Goal: Task Accomplishment & Management: Use online tool/utility

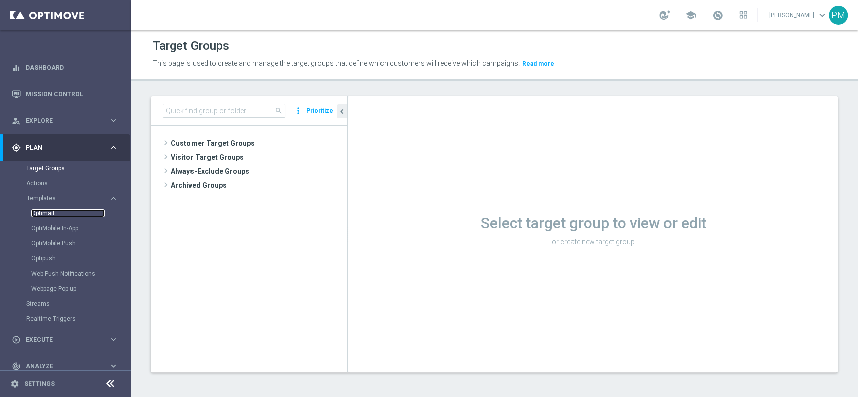
click at [47, 212] on link "Optimail" at bounding box center [67, 213] width 73 height 8
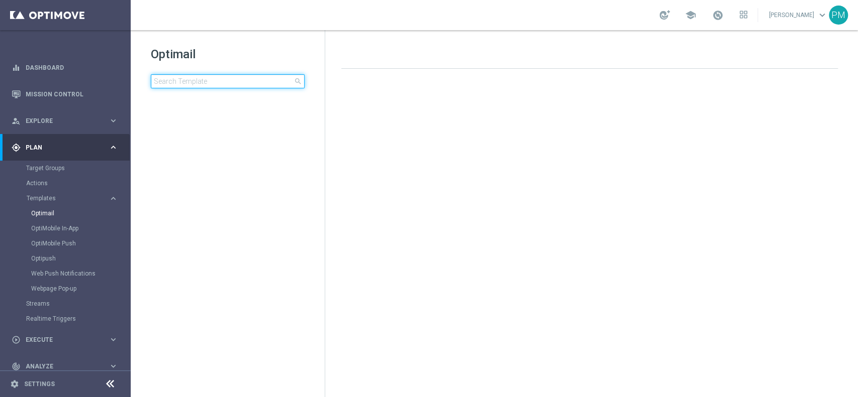
click at [223, 84] on input at bounding box center [228, 81] width 154 height 14
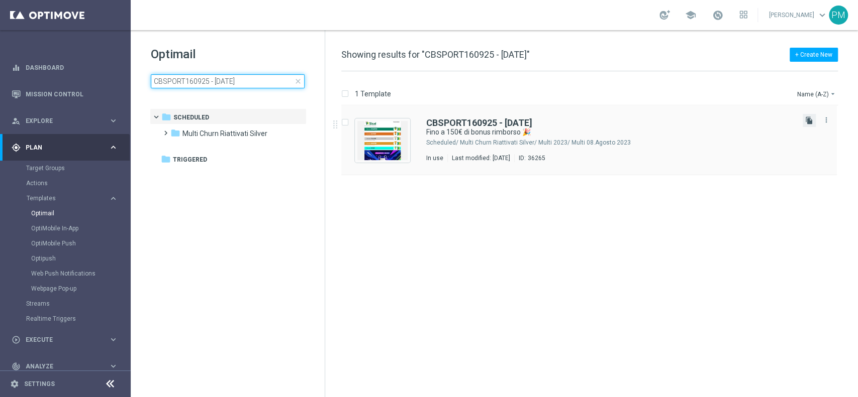
type input "CBSPORT160925 - [DATE]"
click at [812, 120] on icon "file_copy" at bounding box center [809, 121] width 8 height 8
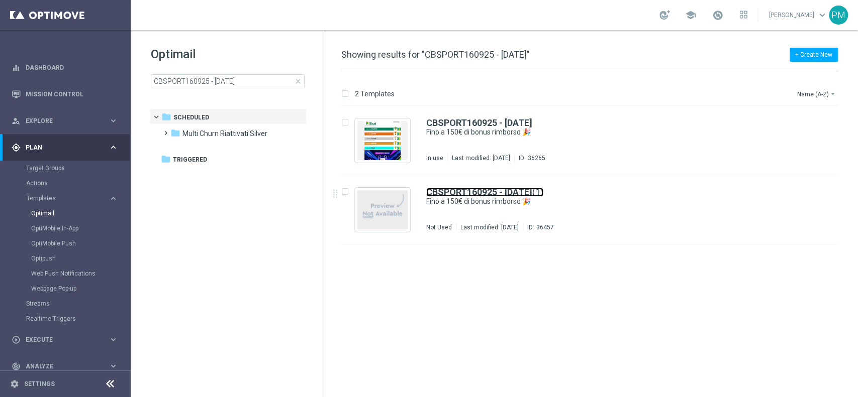
click at [470, 189] on b "CBSPORT160925 - [DATE]" at bounding box center [479, 192] width 106 height 11
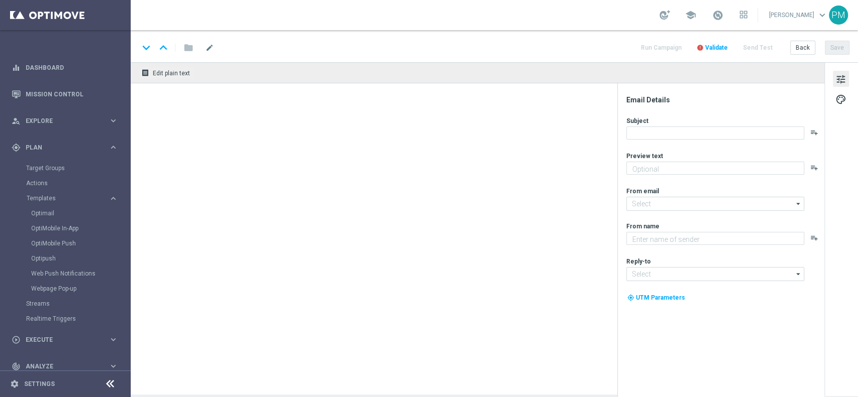
type textarea "valido su tutto lo Sport!"
type input "[EMAIL_ADDRESS][DOMAIN_NAME]"
type textarea "Sisal"
type input "[EMAIL_ADDRESS][DOMAIN_NAME]"
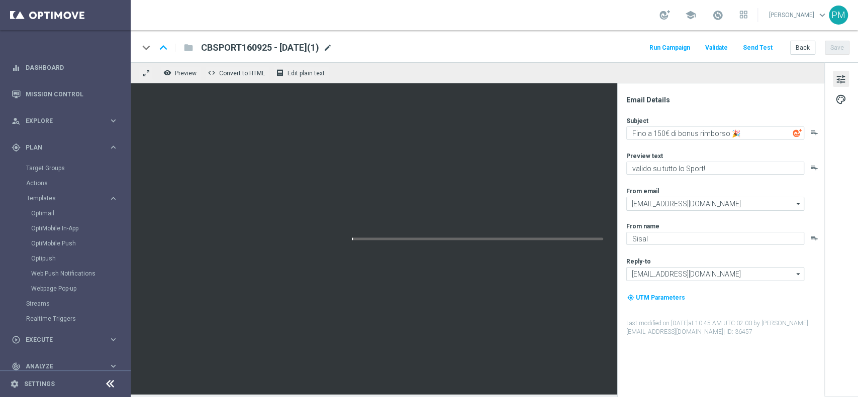
click at [332, 46] on span "mode_edit" at bounding box center [327, 47] width 9 height 9
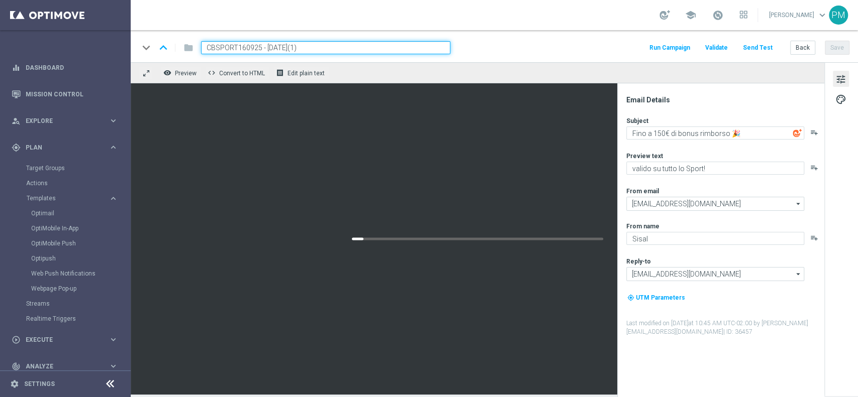
click at [239, 49] on input "CBSPORT160925 - [DATE](1)" at bounding box center [325, 47] width 249 height 13
paste input "250925"
click at [327, 48] on input "CBSPORT250925 - [DATE](1)" at bounding box center [325, 47] width 249 height 13
type input "CBSPORT250925 - [DATE]"
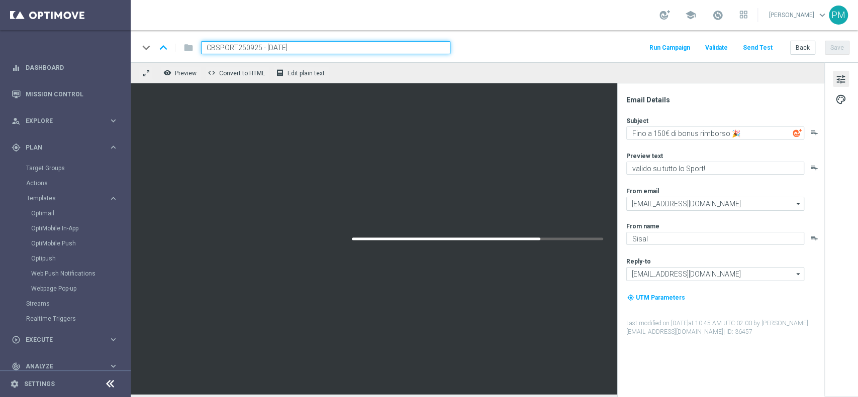
click at [553, 48] on div "keyboard_arrow_down keyboard_arrow_up folder CBSPORT250925 - [DATE] Run Campaig…" at bounding box center [494, 47] width 710 height 13
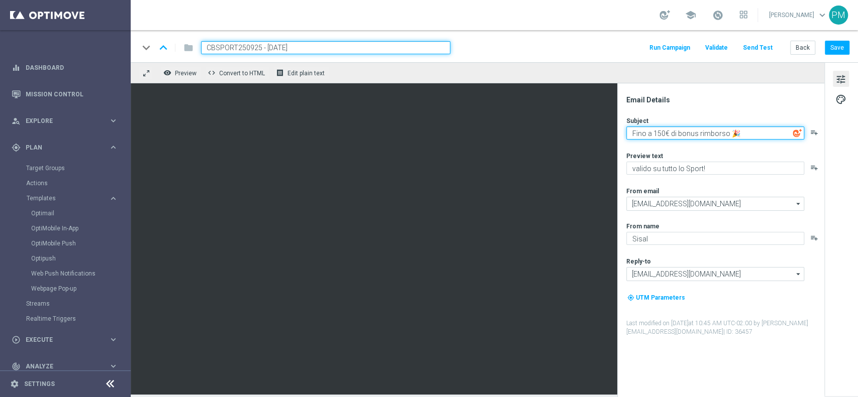
click at [663, 132] on textarea "Fino a 150€ di bonus rimborso 🎉" at bounding box center [715, 133] width 178 height 13
type textarea "Fino a 10€ di bonus rimborso 🎉"
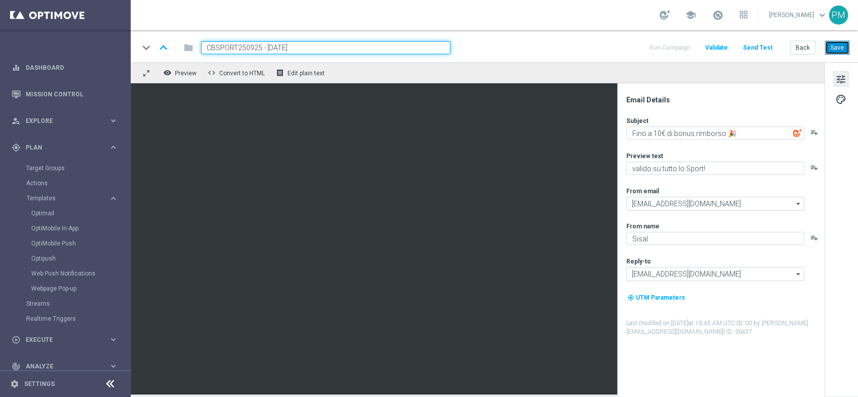
click at [838, 44] on button "Save" at bounding box center [836, 48] width 25 height 14
click at [371, 49] on input "CBSPORT250925 - [DATE]" at bounding box center [325, 47] width 249 height 13
click at [369, 49] on input "CBSPORT250925 - [DATE]" at bounding box center [325, 47] width 249 height 13
click at [355, 26] on div "school [PERSON_NAME] keyboard_arrow_down PM" at bounding box center [494, 15] width 727 height 30
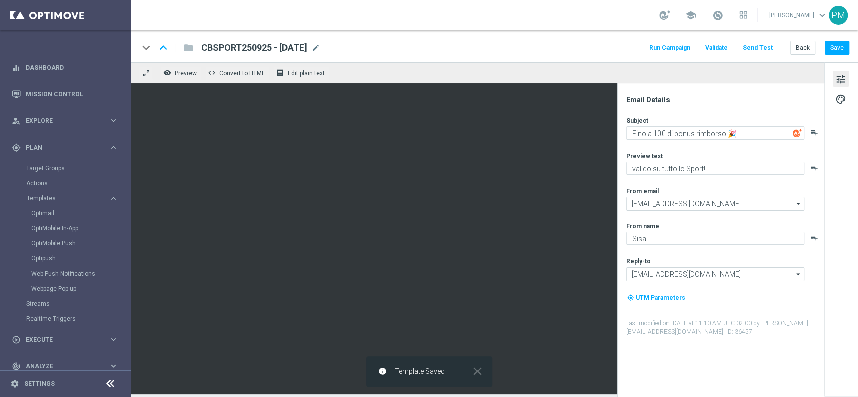
click at [297, 48] on span "CBSPORT250925 - [DATE]" at bounding box center [254, 48] width 106 height 12
click at [0, 0] on input "CBSPORT250925 - [DATE]" at bounding box center [0, 0] width 0 height 0
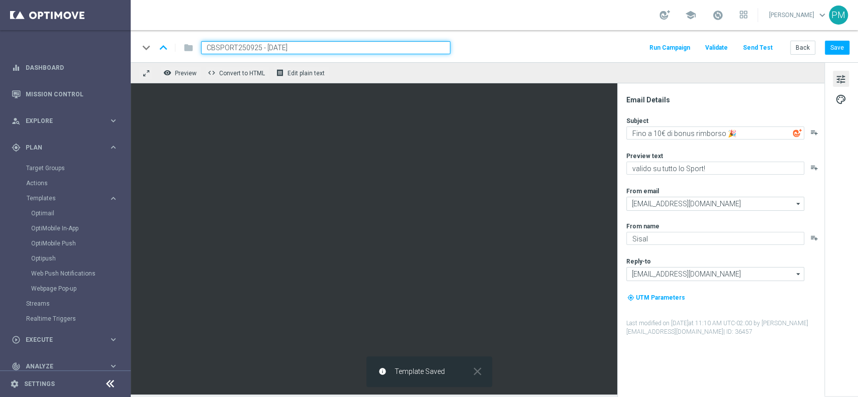
click at [295, 48] on input "CBSPORT250925 - [DATE]" at bounding box center [325, 47] width 249 height 13
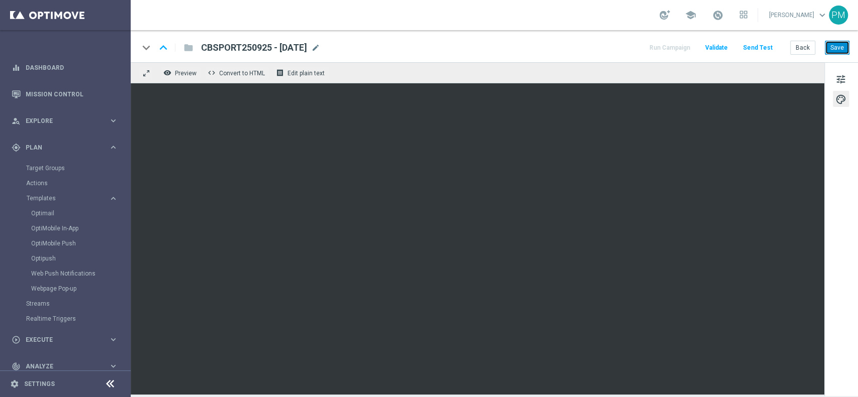
click at [844, 48] on button "Save" at bounding box center [836, 48] width 25 height 14
click at [713, 17] on span at bounding box center [717, 15] width 11 height 11
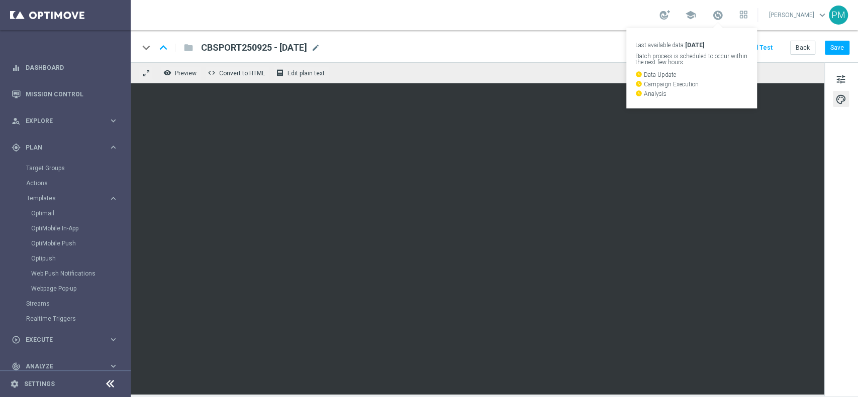
click at [599, 17] on div "school Last available data: [DATE] Batch process is scheduled to occur within t…" at bounding box center [494, 15] width 727 height 30
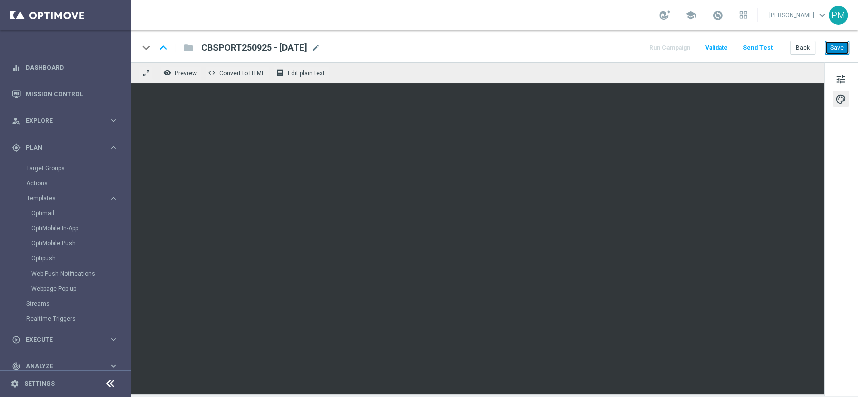
click at [835, 48] on button "Save" at bounding box center [836, 48] width 25 height 14
